Goal: Communication & Community: Answer question/provide support

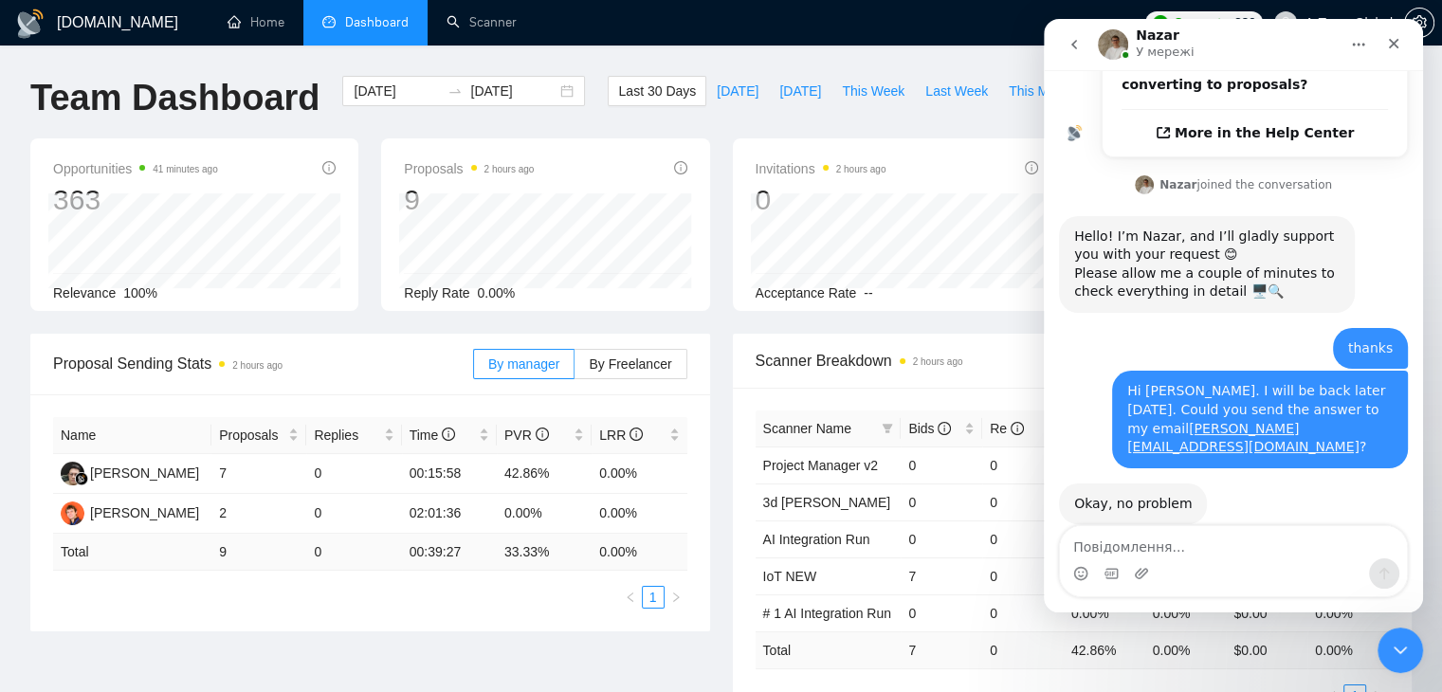
scroll to position [603, 0]
click at [1389, 43] on icon "Закрити" at bounding box center [1393, 43] width 15 height 15
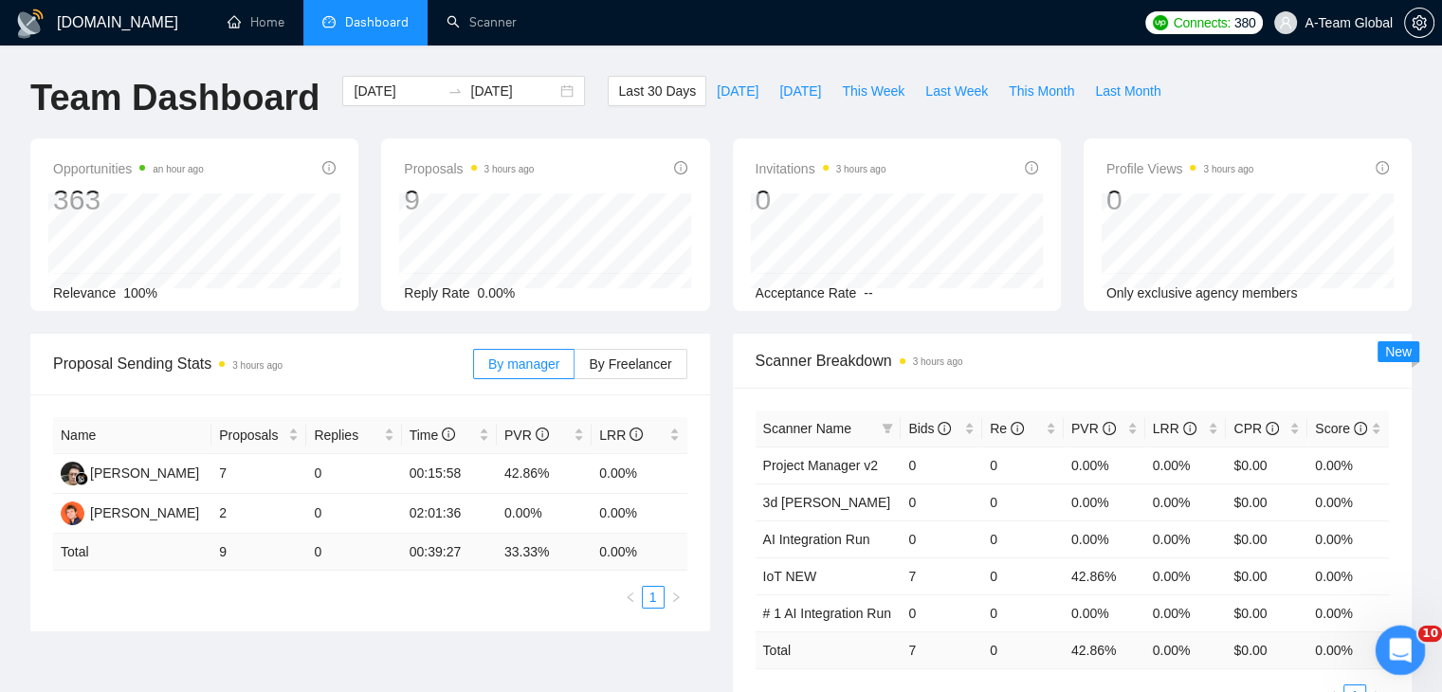
click at [1400, 634] on div "Відкрити програму для спілкування Intercom" at bounding box center [1397, 647] width 63 height 63
click at [1389, 636] on div "Відкрити програму для спілкування Intercom" at bounding box center [1397, 647] width 63 height 63
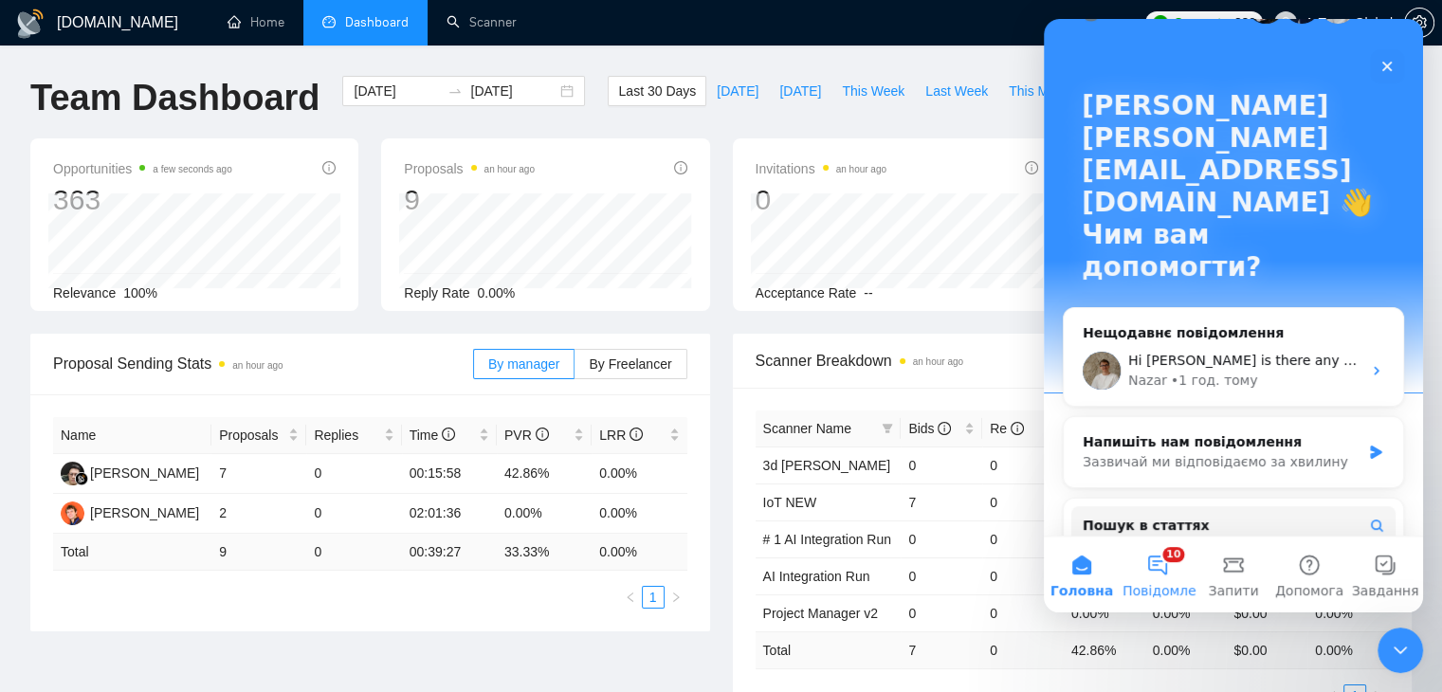
scroll to position [95, 0]
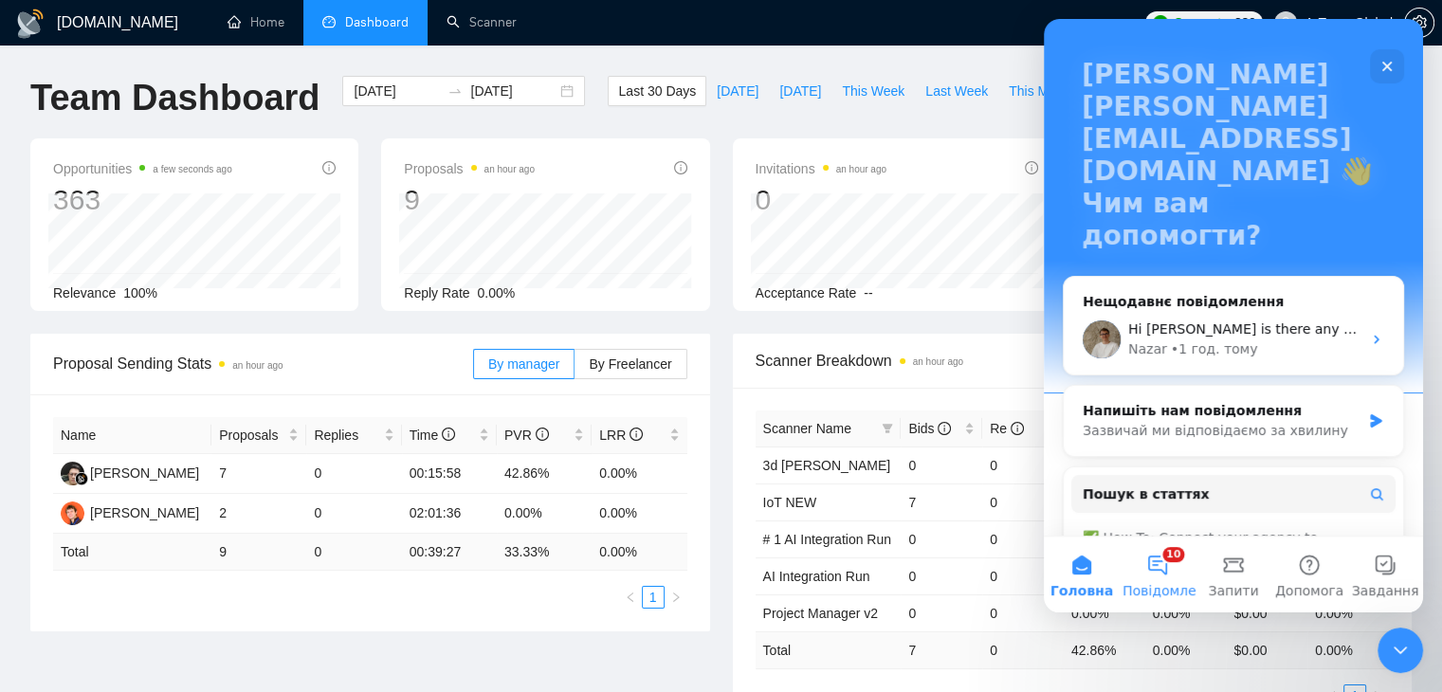
click at [1162, 566] on button "10 Повідомлення" at bounding box center [1157, 574] width 76 height 76
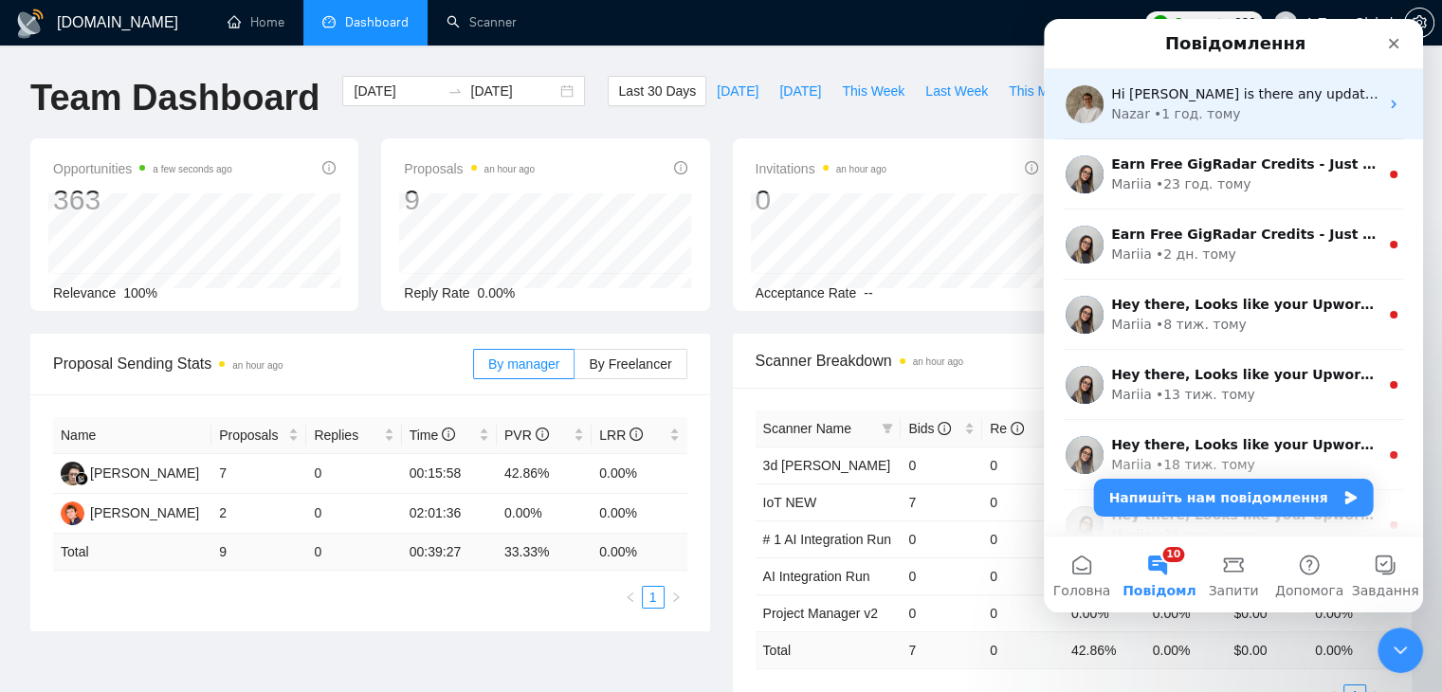
click at [1195, 125] on div "Hi Nazar. is there any update? Nazar • 1 год. тому" at bounding box center [1233, 104] width 379 height 70
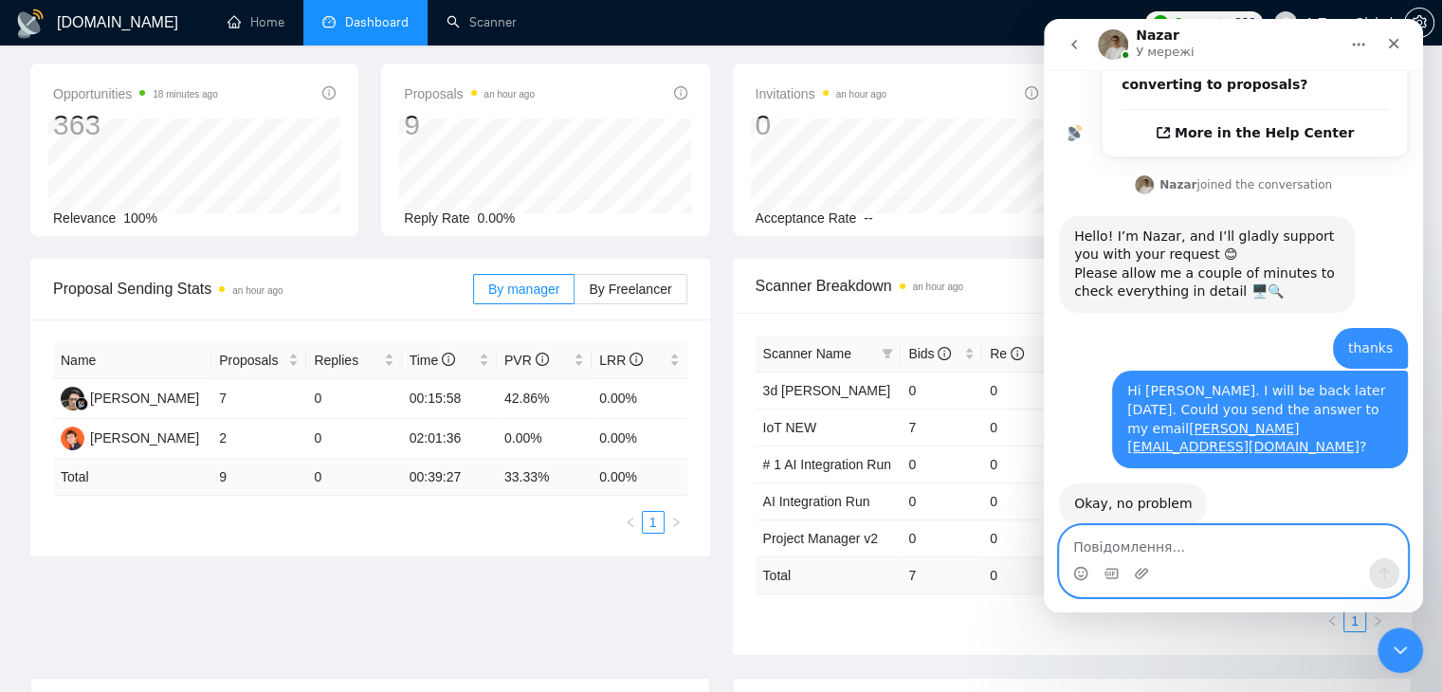
scroll to position [0, 0]
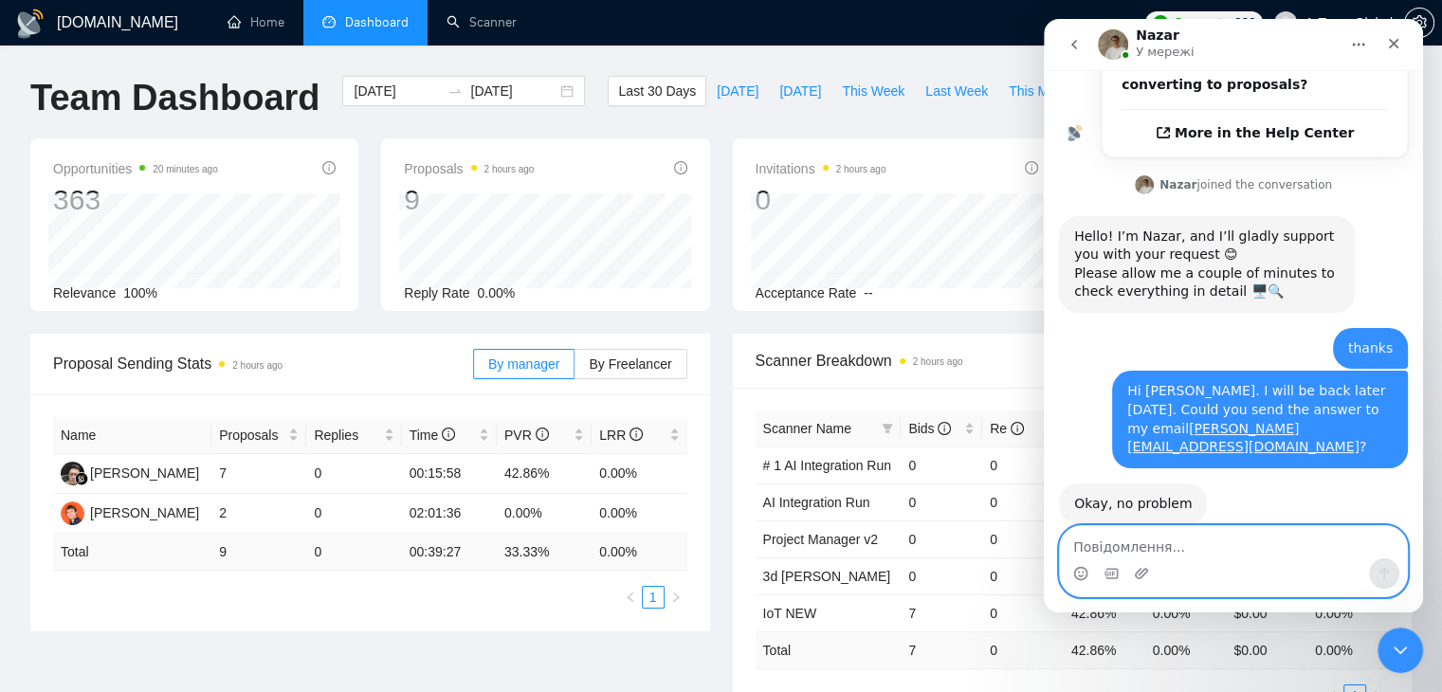
scroll to position [603, 0]
